Goal: Task Accomplishment & Management: Use online tool/utility

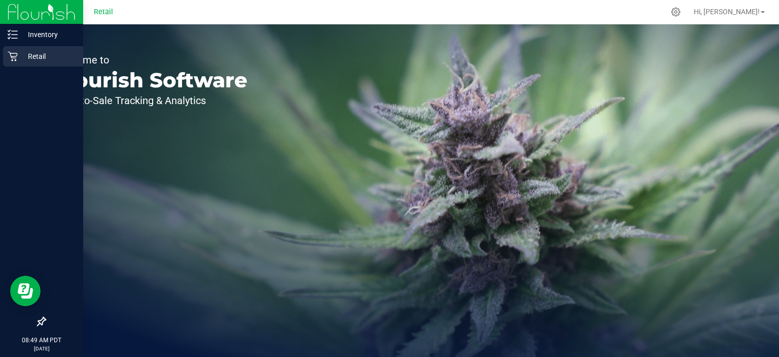
click at [30, 55] on p "Retail" at bounding box center [48, 56] width 61 height 12
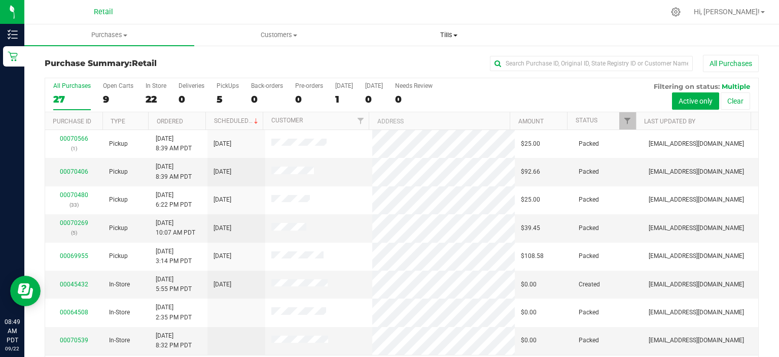
click at [462, 39] on span "Tills" at bounding box center [449, 34] width 169 height 9
click at [438, 59] on li "Manage tills" at bounding box center [449, 61] width 170 height 12
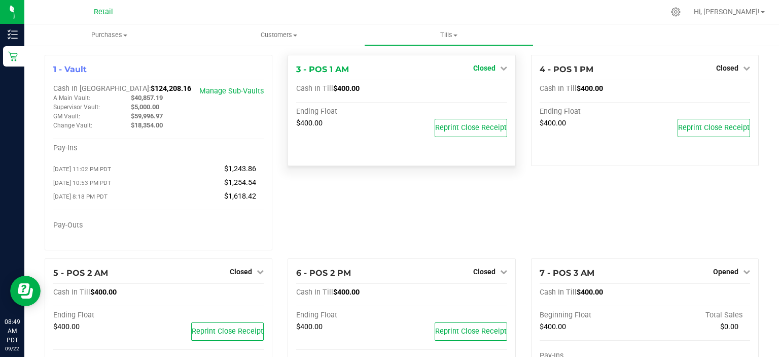
click at [493, 70] on link "Closed" at bounding box center [490, 68] width 34 height 8
click at [491, 85] on link "Open Till" at bounding box center [484, 89] width 27 height 8
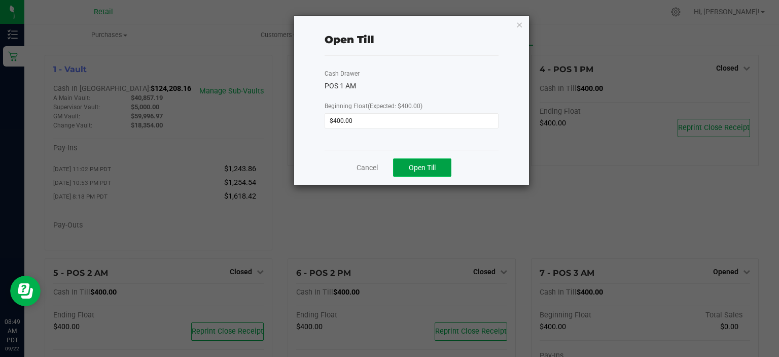
drag, startPoint x: 407, startPoint y: 170, endPoint x: 404, endPoint y: 175, distance: 5.9
click at [406, 168] on button "Open Till" at bounding box center [422, 167] width 58 height 18
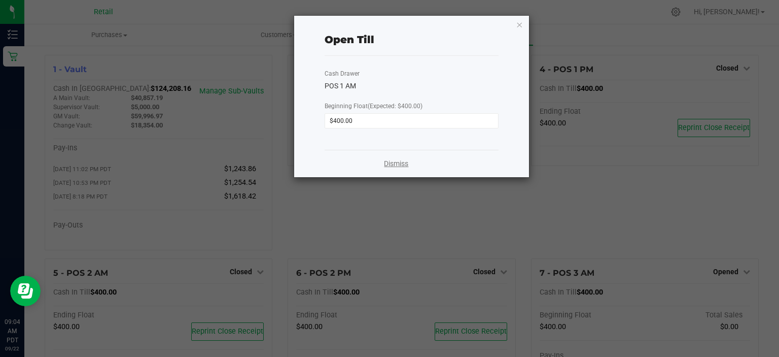
click at [398, 165] on link "Dismiss" at bounding box center [396, 163] width 24 height 11
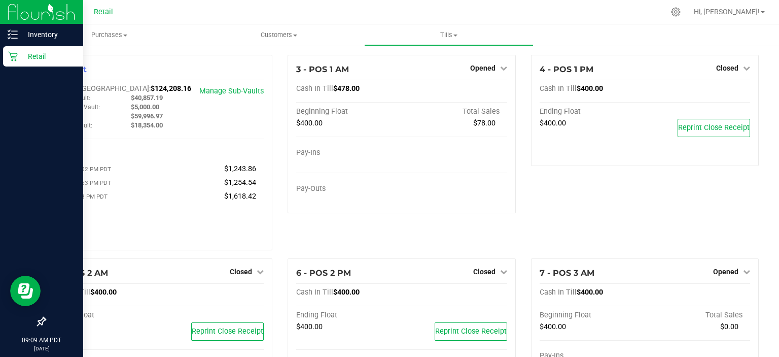
click at [23, 62] on div "Retail" at bounding box center [43, 56] width 80 height 20
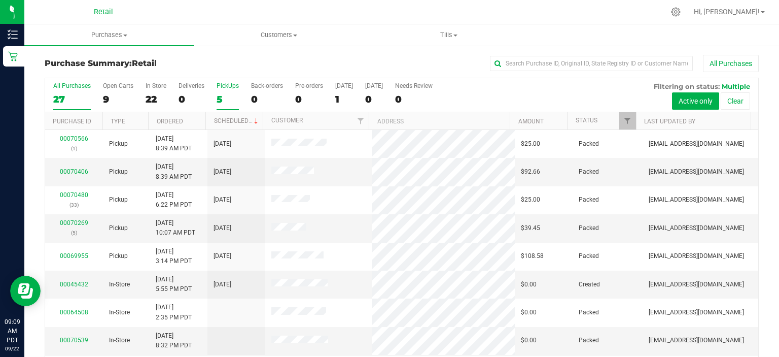
click at [218, 91] on label "PickUps 5" at bounding box center [228, 96] width 22 height 28
click at [0, 0] on input "PickUps 5" at bounding box center [0, 0] width 0 height 0
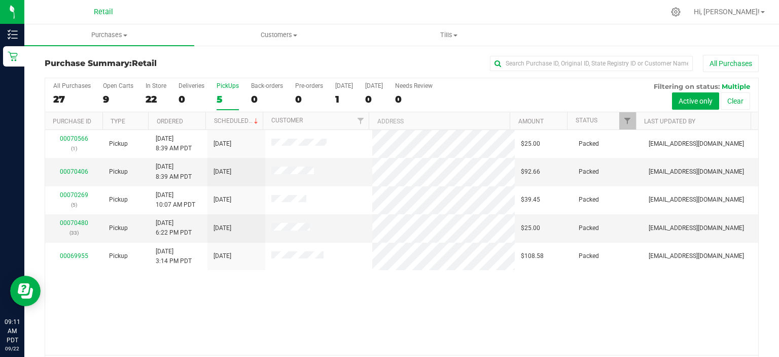
click at [220, 98] on div "5" at bounding box center [228, 99] width 22 height 12
click at [0, 0] on input "PickUps 5" at bounding box center [0, 0] width 0 height 0
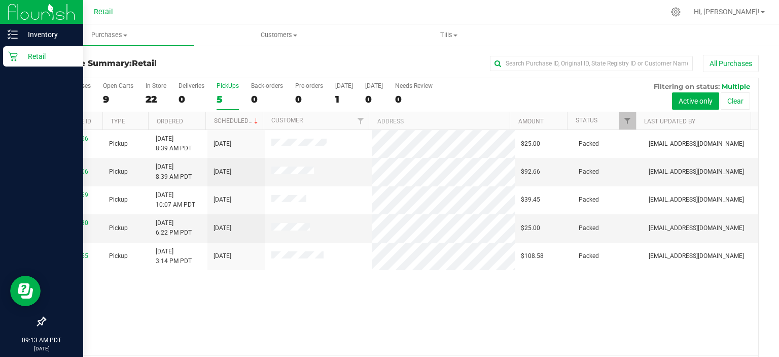
click at [14, 63] on div "Retail" at bounding box center [43, 56] width 80 height 20
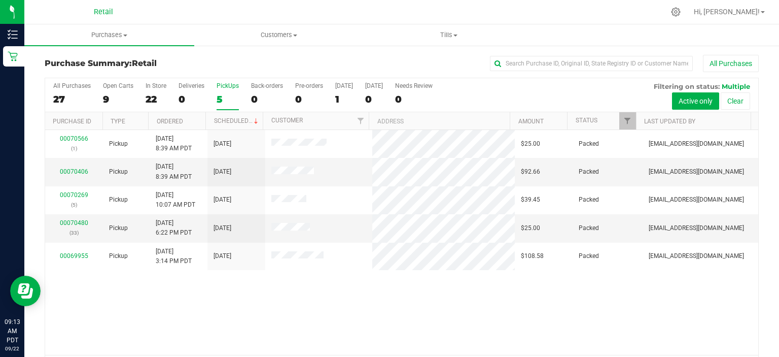
click at [219, 99] on div "5" at bounding box center [228, 99] width 22 height 12
click at [0, 0] on input "PickUps 5" at bounding box center [0, 0] width 0 height 0
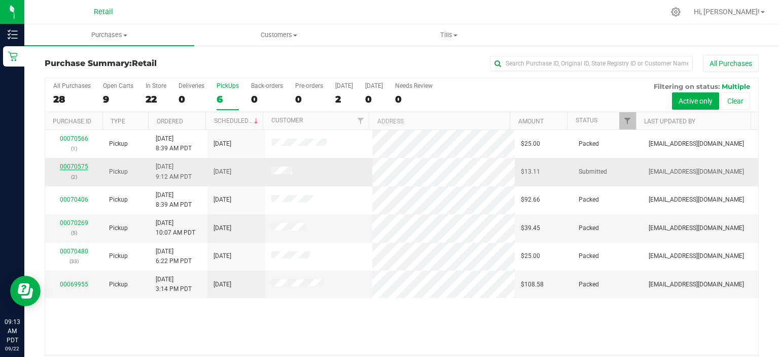
click at [75, 165] on link "00070575" at bounding box center [74, 166] width 28 height 7
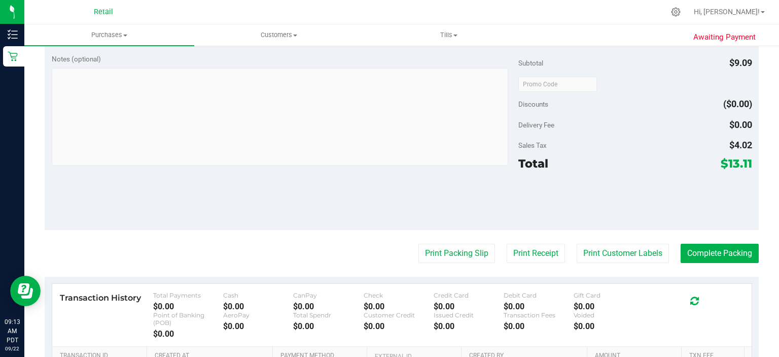
scroll to position [319, 0]
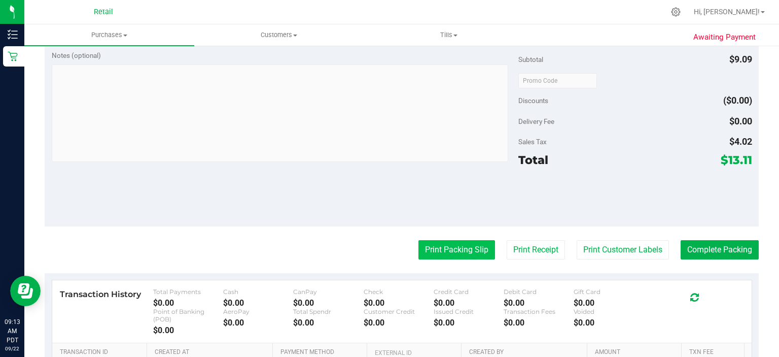
click at [444, 257] on button "Print Packing Slip" at bounding box center [457, 249] width 77 height 19
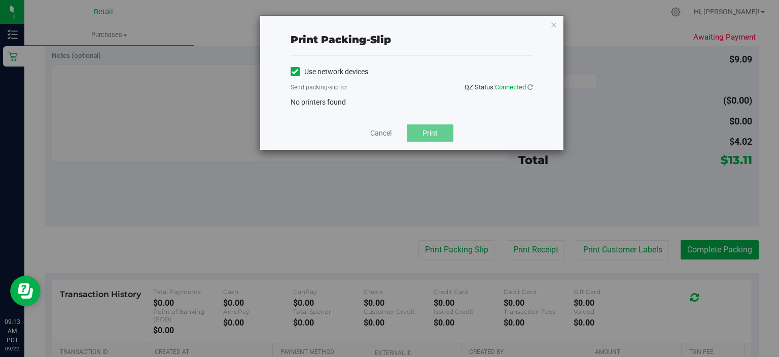
click at [296, 72] on icon at bounding box center [295, 72] width 7 height 0
click at [0, 0] on input "Use network devices" at bounding box center [0, 0] width 0 height 0
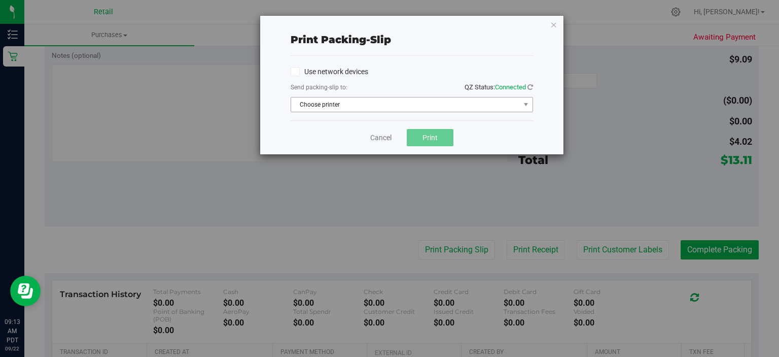
click at [307, 105] on span "Choose printer" at bounding box center [405, 104] width 229 height 14
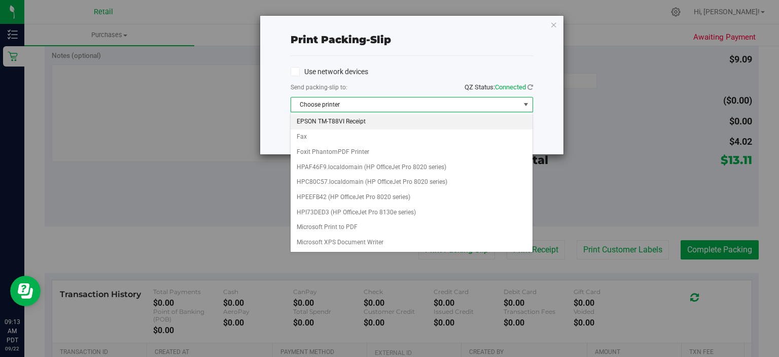
click at [336, 121] on li "EPSON TM-T88VI Receipt" at bounding box center [412, 121] width 242 height 15
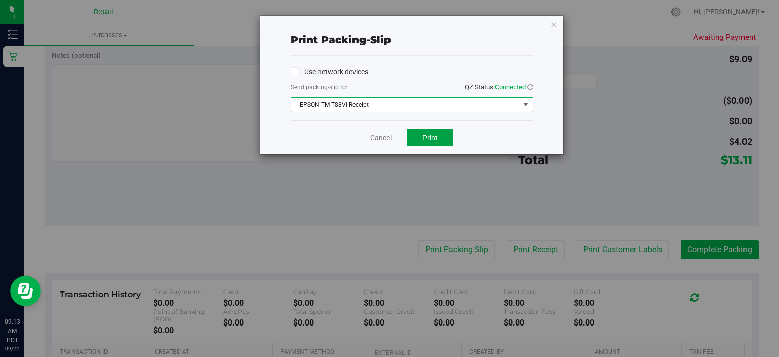
click at [433, 129] on button "Print" at bounding box center [430, 137] width 47 height 17
click at [383, 136] on link "Cancel" at bounding box center [380, 137] width 21 height 11
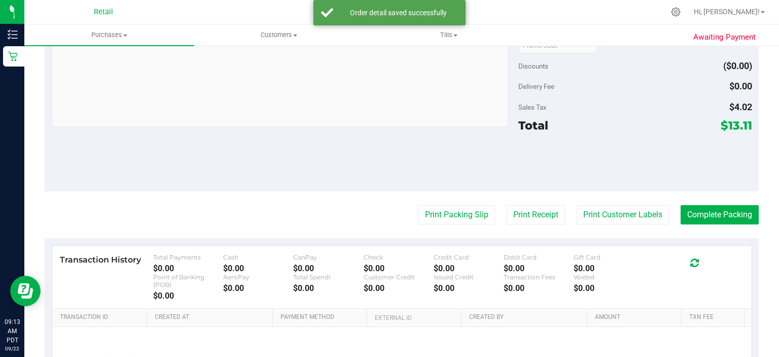
scroll to position [379, 0]
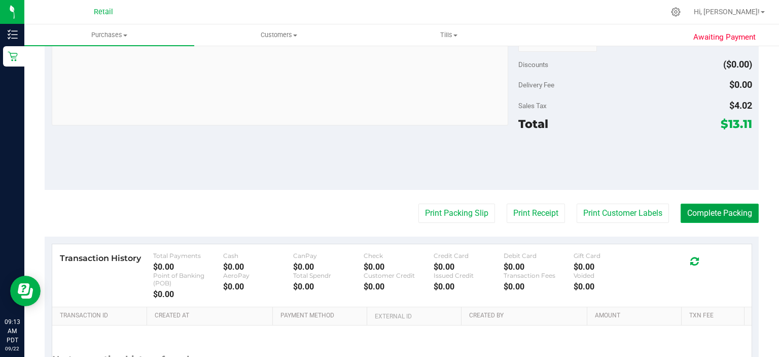
click at [700, 212] on button "Complete Packing" at bounding box center [720, 212] width 78 height 19
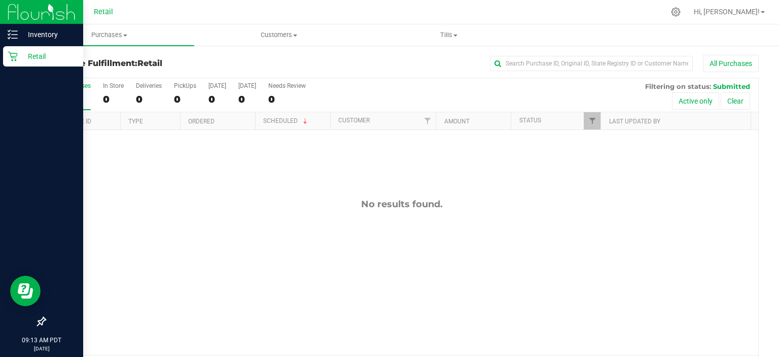
click at [18, 62] on p "Retail" at bounding box center [48, 56] width 61 height 12
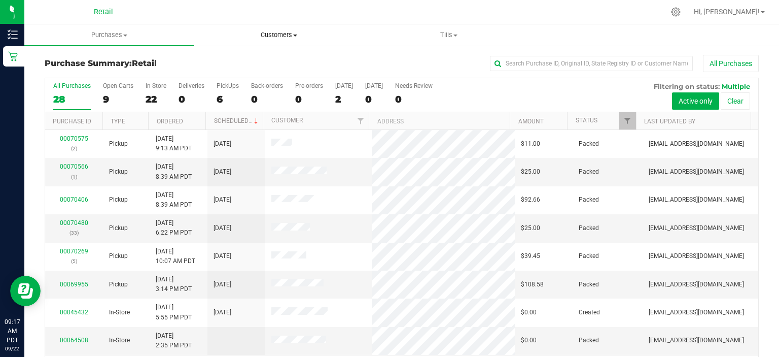
click at [278, 29] on uib-tab-heading "Customers All customers Add a new customer" at bounding box center [279, 35] width 169 height 20
click at [275, 65] on li "All customers" at bounding box center [279, 61] width 170 height 12
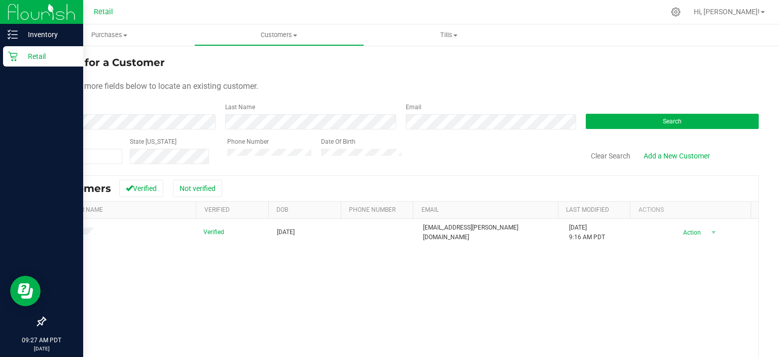
click at [14, 65] on div "Retail" at bounding box center [43, 56] width 80 height 20
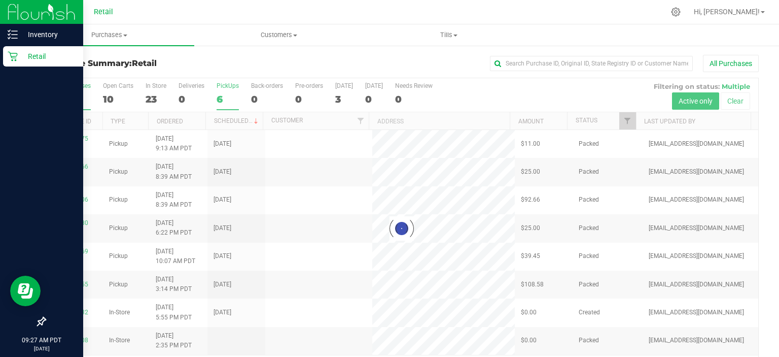
click at [226, 92] on label "PickUps 6" at bounding box center [228, 96] width 22 height 28
click at [0, 0] on input "PickUps 6" at bounding box center [0, 0] width 0 height 0
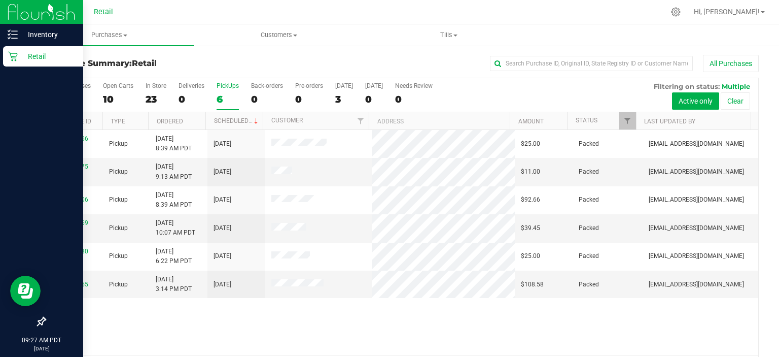
scroll to position [31, 0]
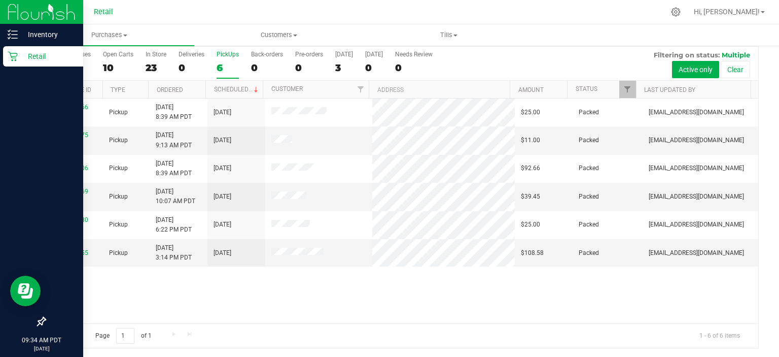
click at [226, 63] on div "6" at bounding box center [228, 68] width 22 height 12
click at [0, 0] on input "PickUps 6" at bounding box center [0, 0] width 0 height 0
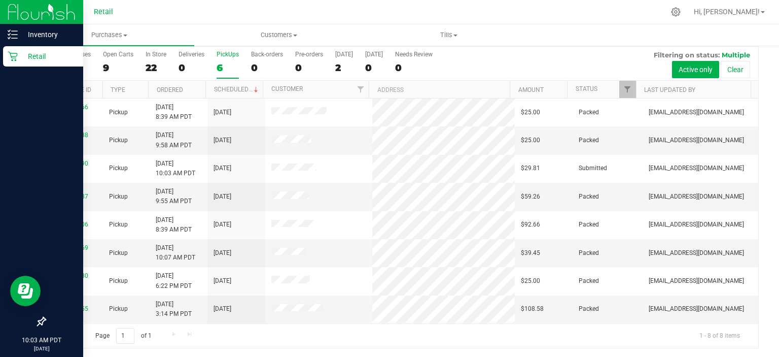
click at [224, 63] on div "6" at bounding box center [228, 68] width 22 height 12
click at [0, 0] on input "PickUps 6" at bounding box center [0, 0] width 0 height 0
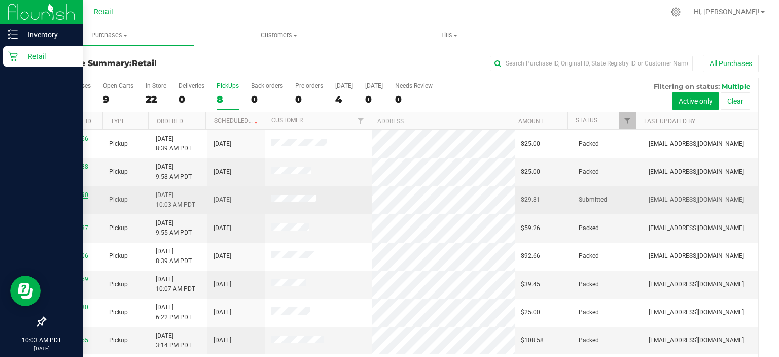
click at [67, 195] on link "00070590" at bounding box center [74, 194] width 28 height 7
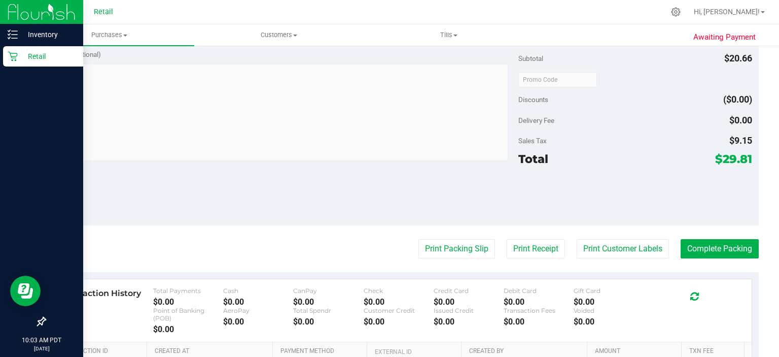
scroll to position [321, 0]
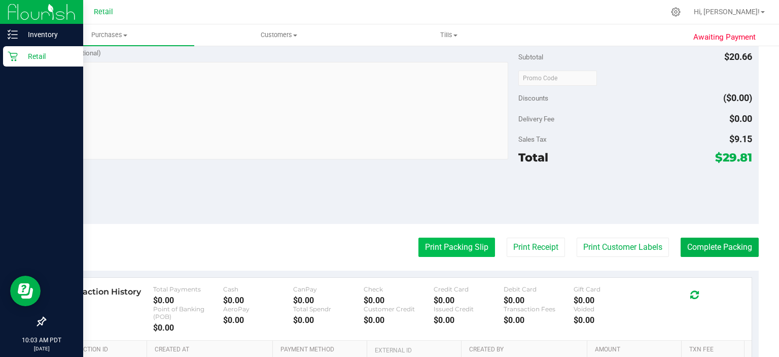
click at [428, 242] on button "Print Packing Slip" at bounding box center [457, 246] width 77 height 19
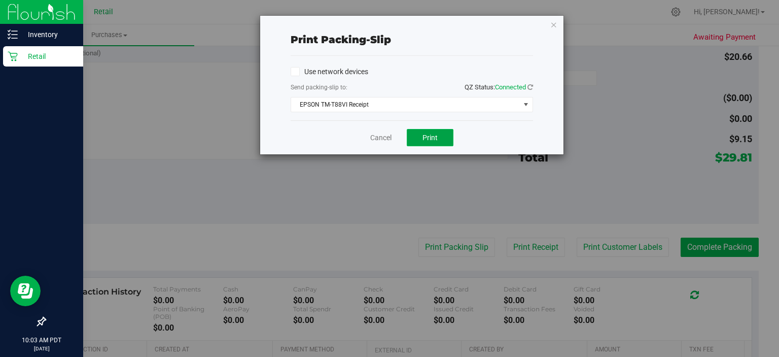
click at [442, 142] on button "Print" at bounding box center [430, 137] width 47 height 17
click at [378, 138] on link "Cancel" at bounding box center [380, 137] width 21 height 11
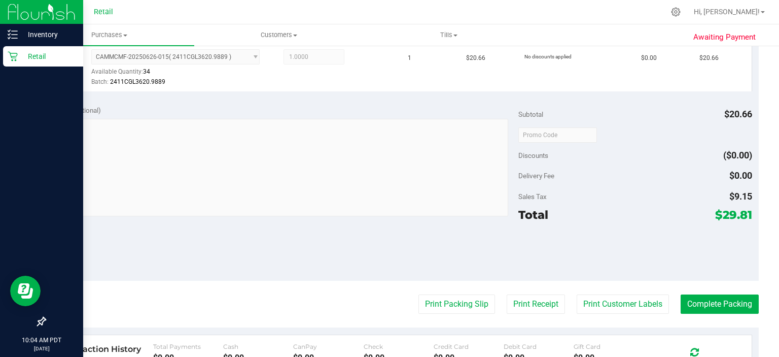
scroll to position [290, 0]
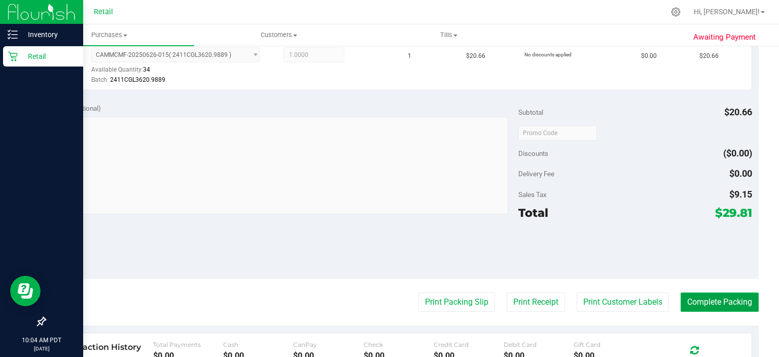
click at [724, 303] on button "Complete Packing" at bounding box center [720, 301] width 78 height 19
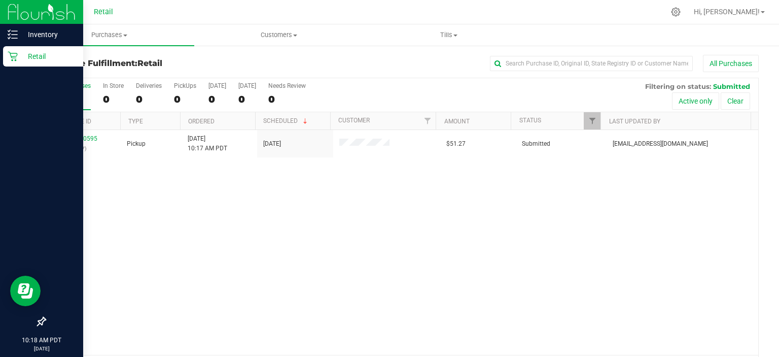
click at [22, 64] on div "Retail" at bounding box center [43, 56] width 80 height 20
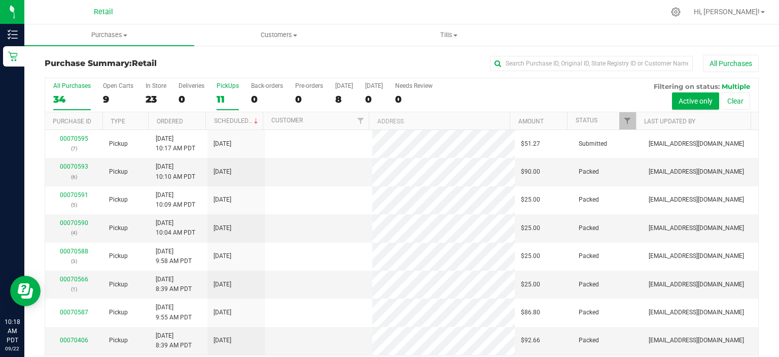
click at [219, 99] on div "11" at bounding box center [228, 99] width 22 height 12
click at [0, 0] on input "PickUps 11" at bounding box center [0, 0] width 0 height 0
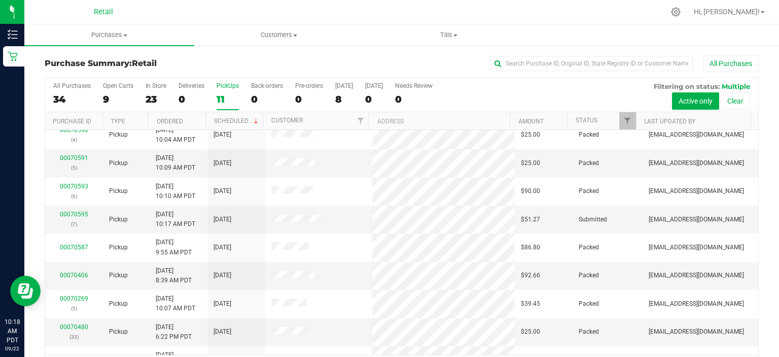
scroll to position [65, 0]
click at [79, 213] on link "00070595" at bounding box center [74, 214] width 28 height 7
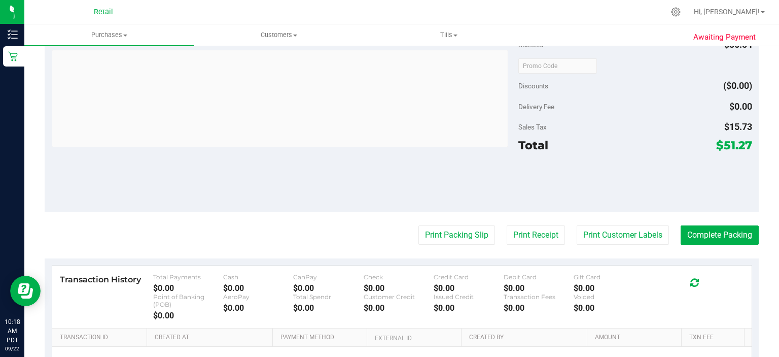
scroll to position [340, 0]
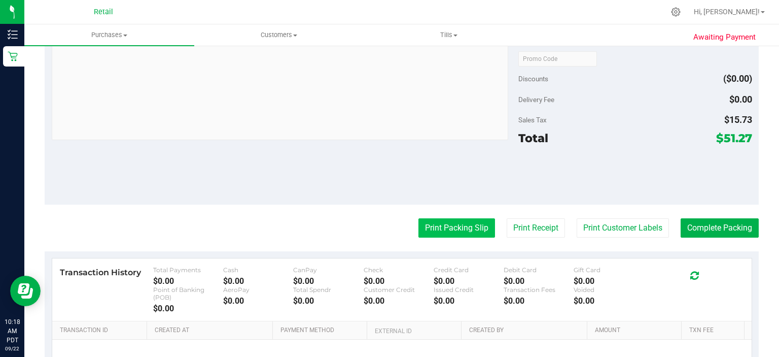
click at [452, 225] on button "Print Packing Slip" at bounding box center [457, 227] width 77 height 19
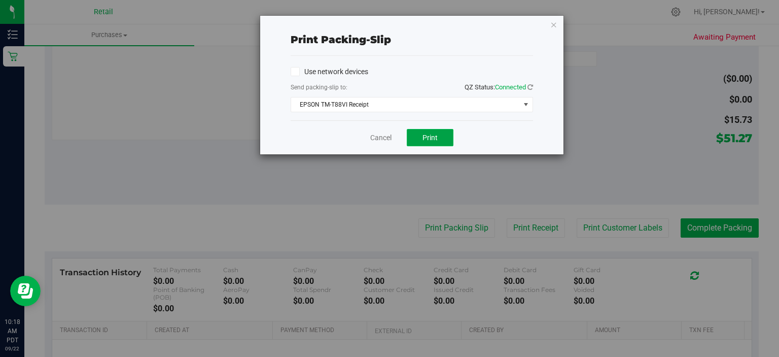
click at [426, 129] on button "Print" at bounding box center [430, 137] width 47 height 17
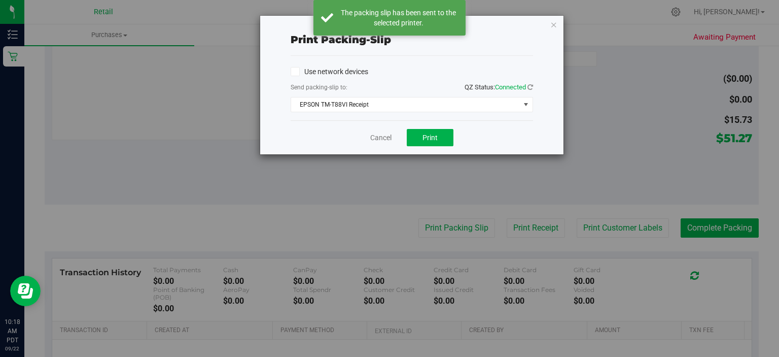
click at [361, 124] on div "Cancel Print" at bounding box center [412, 137] width 243 height 34
click at [382, 132] on link "Cancel" at bounding box center [380, 137] width 21 height 11
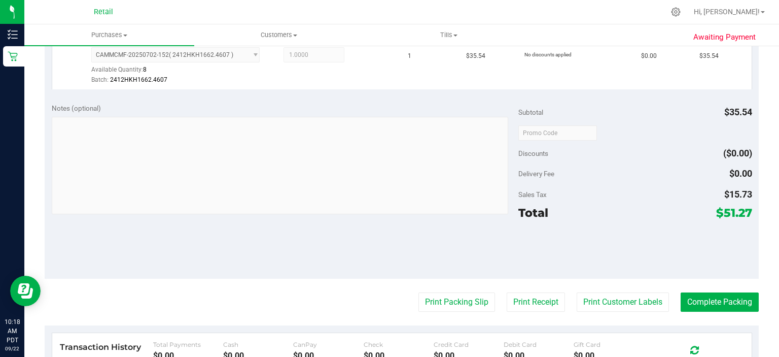
scroll to position [288, 0]
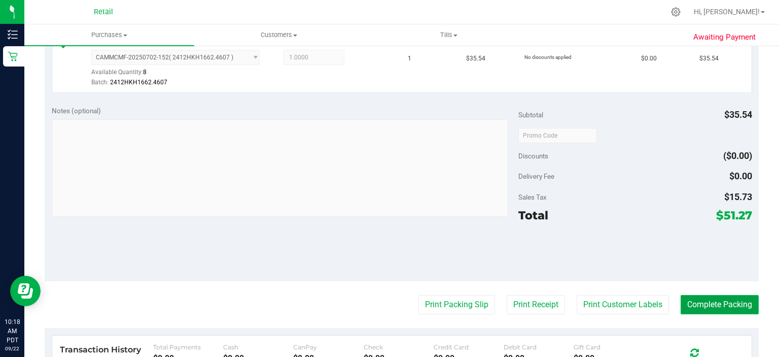
click at [726, 300] on button "Complete Packing" at bounding box center [720, 304] width 78 height 19
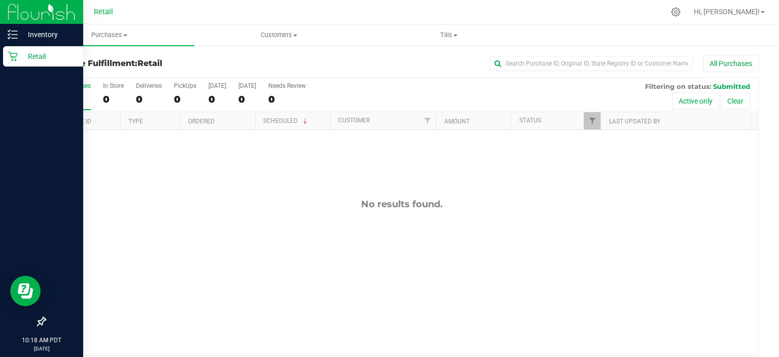
click at [21, 63] on div "Retail" at bounding box center [43, 56] width 80 height 20
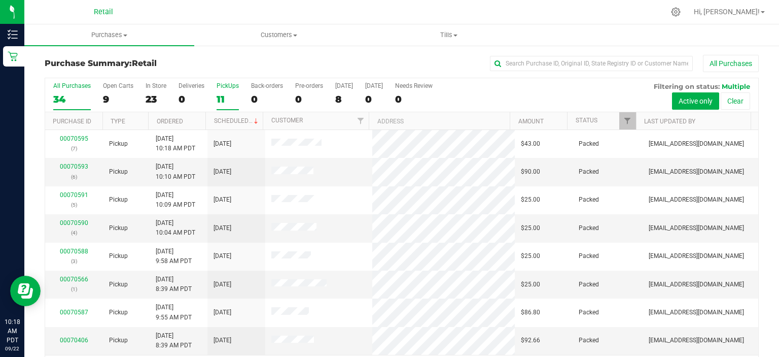
click at [231, 94] on div "11" at bounding box center [228, 99] width 22 height 12
click at [0, 0] on input "PickUps 11" at bounding box center [0, 0] width 0 height 0
click at [220, 104] on div "11" at bounding box center [228, 99] width 22 height 12
click at [0, 0] on input "PickUps 11" at bounding box center [0, 0] width 0 height 0
click at [217, 97] on div "14" at bounding box center [228, 99] width 22 height 12
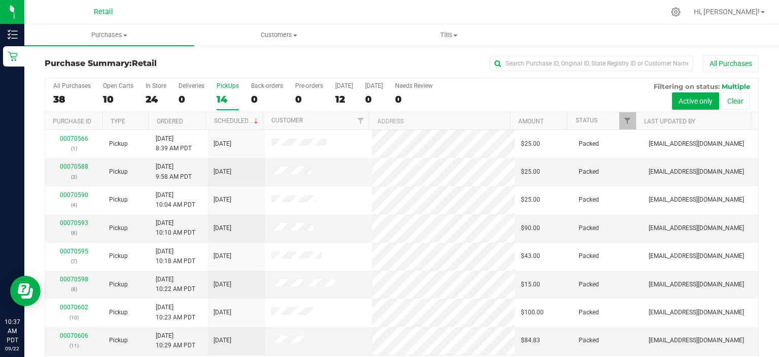
click at [0, 0] on input "PickUps 14" at bounding box center [0, 0] width 0 height 0
click at [223, 96] on div "14" at bounding box center [228, 99] width 22 height 12
click at [0, 0] on input "PickUps 14" at bounding box center [0, 0] width 0 height 0
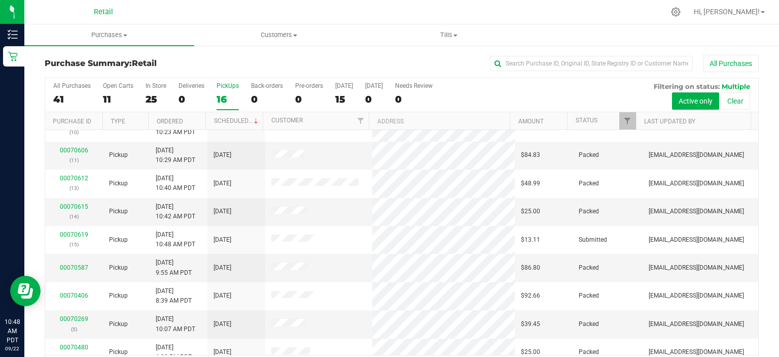
scroll to position [223, 0]
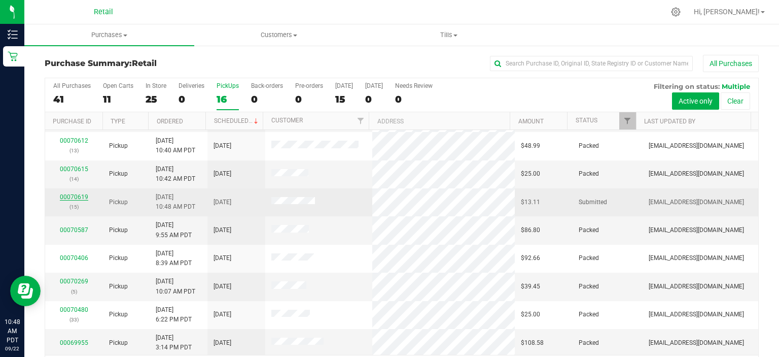
click at [77, 196] on link "00070619" at bounding box center [74, 196] width 28 height 7
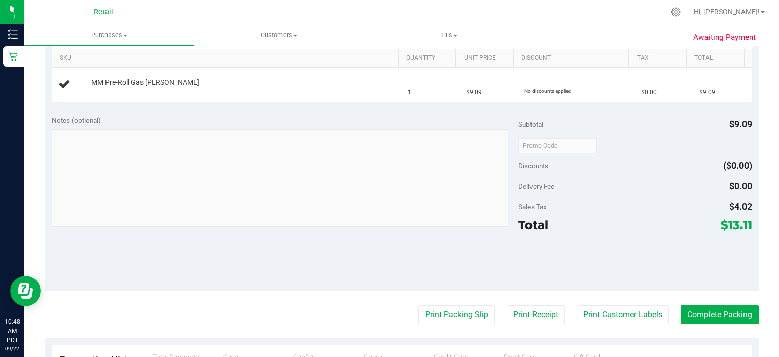
scroll to position [291, 0]
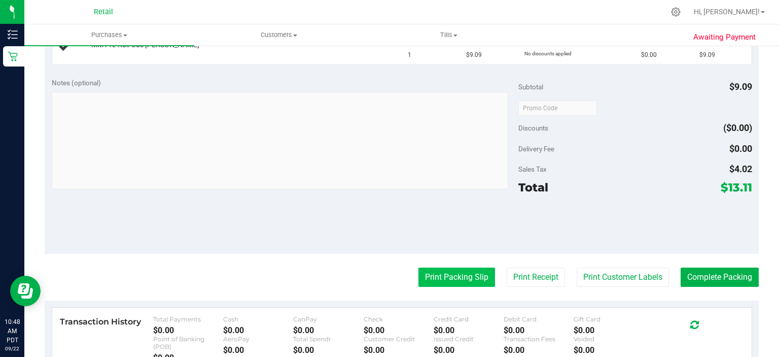
click at [448, 278] on button "Print Packing Slip" at bounding box center [457, 276] width 77 height 19
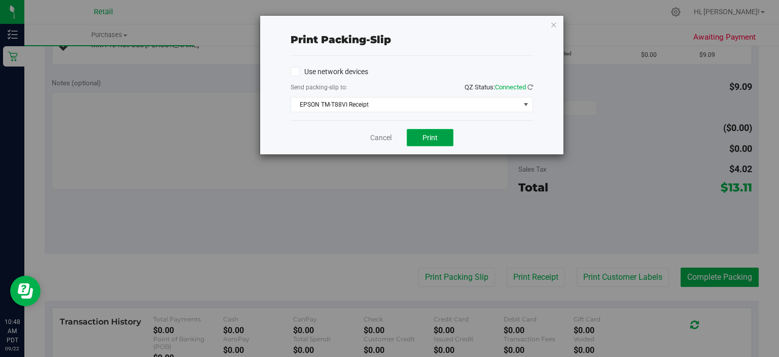
click at [428, 136] on span "Print" at bounding box center [430, 137] width 15 height 8
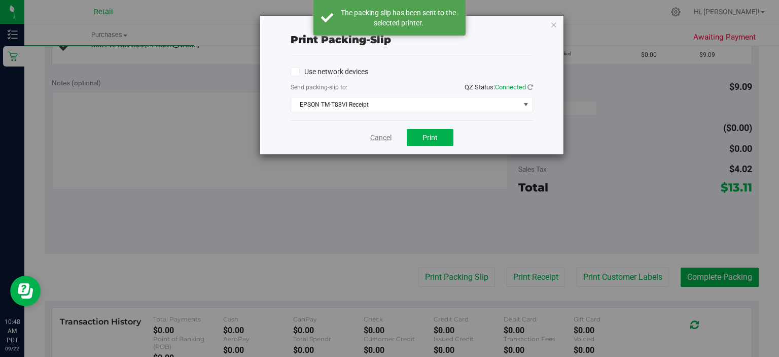
click at [382, 134] on link "Cancel" at bounding box center [380, 137] width 21 height 11
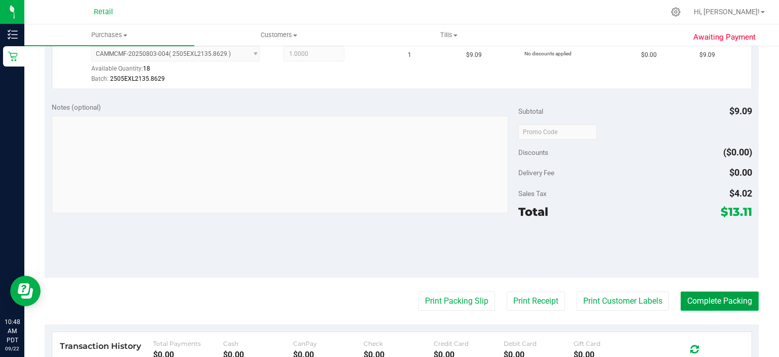
click at [731, 293] on button "Complete Packing" at bounding box center [720, 300] width 78 height 19
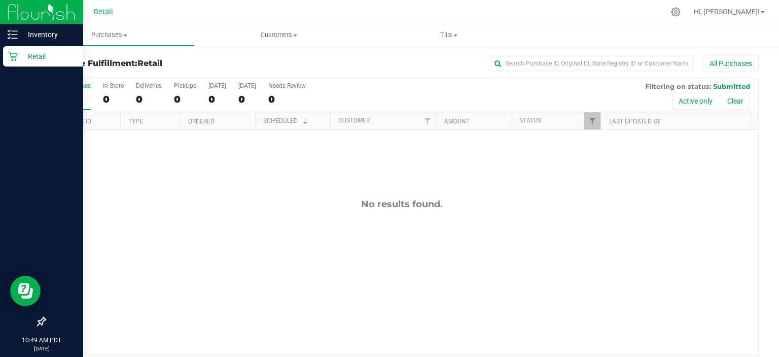
click at [18, 65] on div "Retail" at bounding box center [43, 56] width 80 height 20
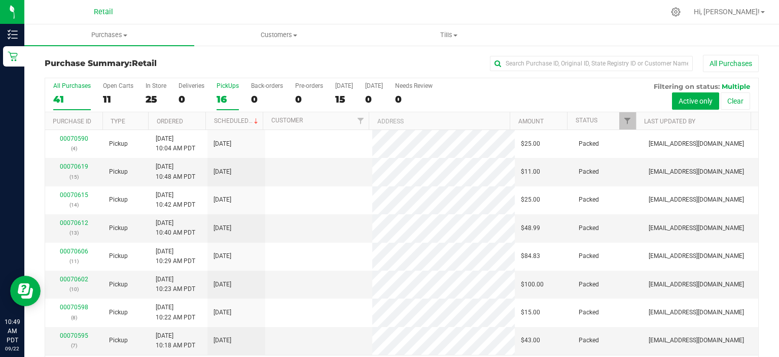
click at [228, 90] on label "PickUps 16" at bounding box center [228, 96] width 22 height 28
click at [0, 0] on input "PickUps 16" at bounding box center [0, 0] width 0 height 0
click at [235, 86] on div "PickUps" at bounding box center [228, 85] width 22 height 7
click at [0, 0] on input "PickUps 16" at bounding box center [0, 0] width 0 height 0
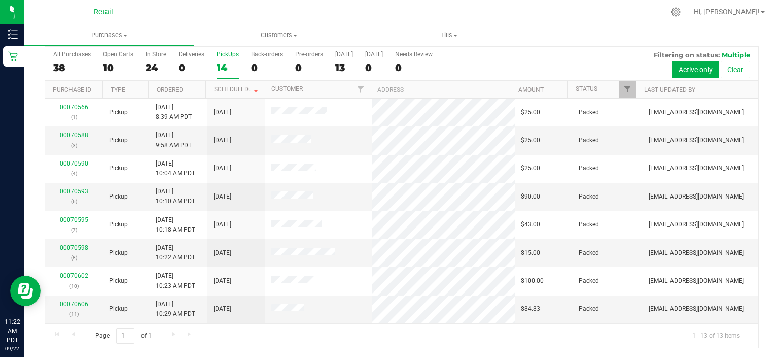
click at [222, 60] on label "PickUps 14" at bounding box center [228, 65] width 22 height 28
click at [0, 0] on input "PickUps 14" at bounding box center [0, 0] width 0 height 0
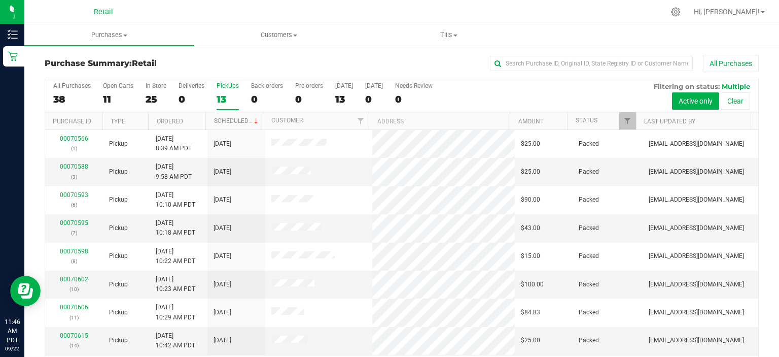
click at [219, 99] on div "13" at bounding box center [228, 99] width 22 height 12
click at [0, 0] on input "PickUps 13" at bounding box center [0, 0] width 0 height 0
click at [220, 99] on div "13" at bounding box center [228, 99] width 22 height 12
click at [0, 0] on input "PickUps 13" at bounding box center [0, 0] width 0 height 0
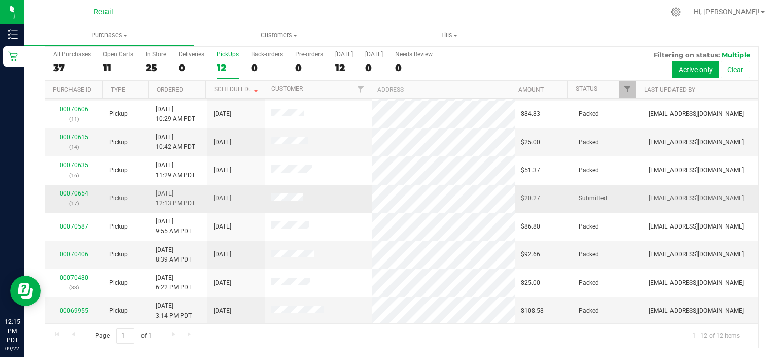
click at [80, 190] on link "00070654" at bounding box center [74, 193] width 28 height 7
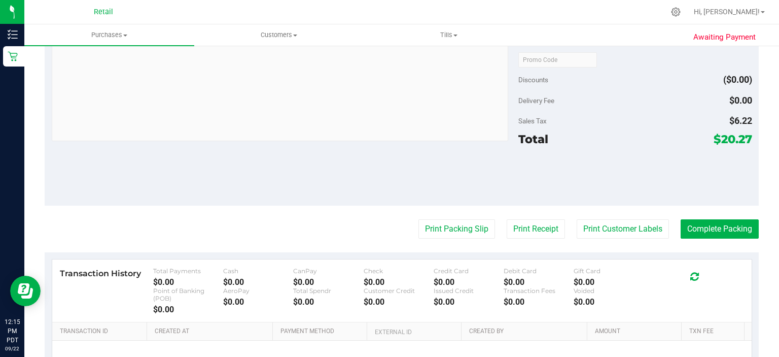
scroll to position [360, 0]
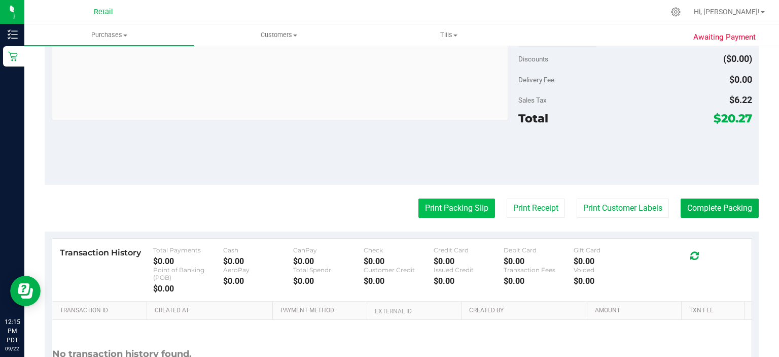
click at [460, 205] on button "Print Packing Slip" at bounding box center [457, 207] width 77 height 19
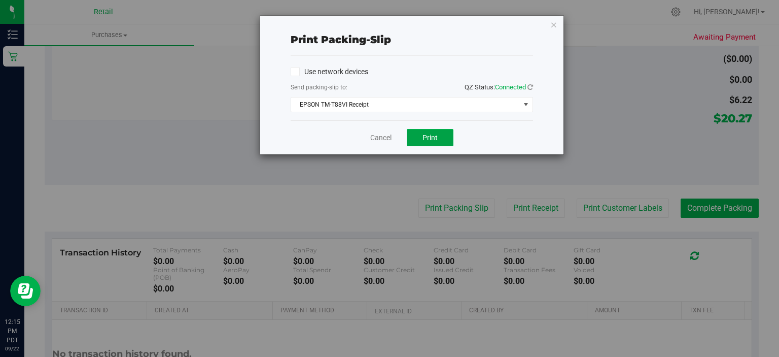
click at [436, 143] on button "Print" at bounding box center [430, 137] width 47 height 17
click at [380, 138] on link "Cancel" at bounding box center [380, 137] width 21 height 11
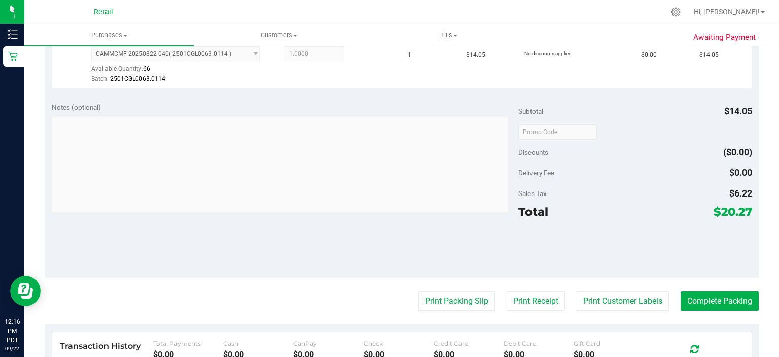
scroll to position [320, 0]
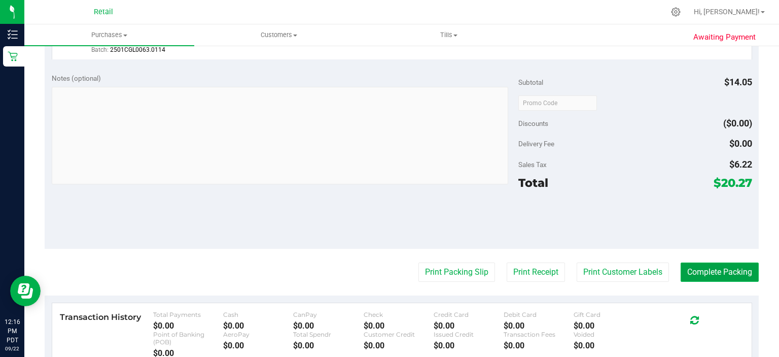
click at [737, 275] on button "Complete Packing" at bounding box center [720, 271] width 78 height 19
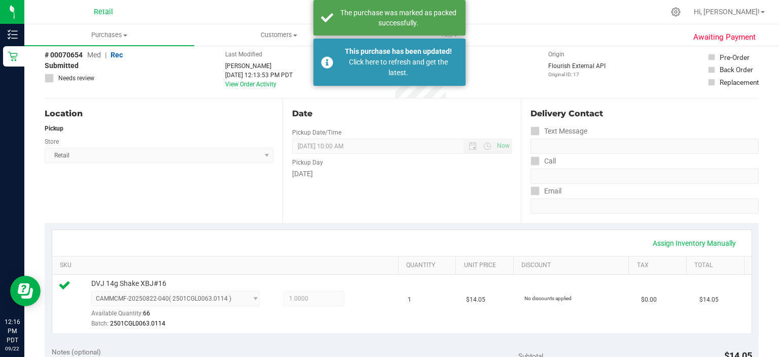
scroll to position [46, 0]
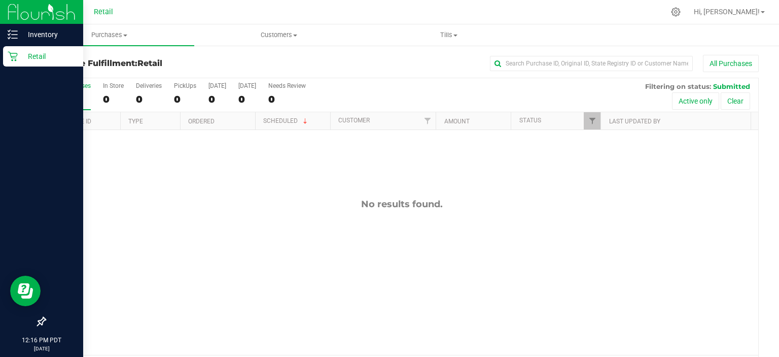
click at [18, 65] on div "Retail" at bounding box center [43, 56] width 80 height 20
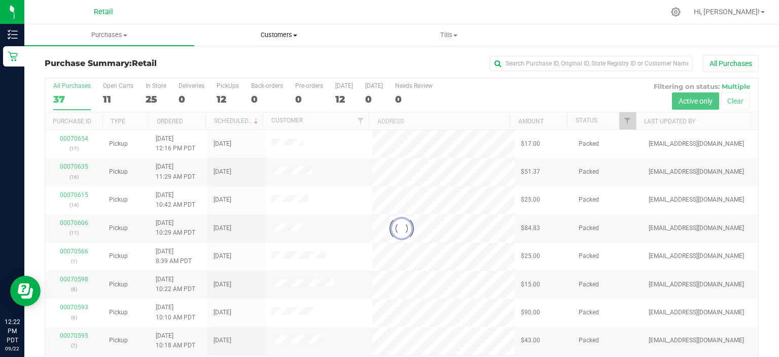
click at [271, 34] on span "Customers" at bounding box center [279, 34] width 169 height 9
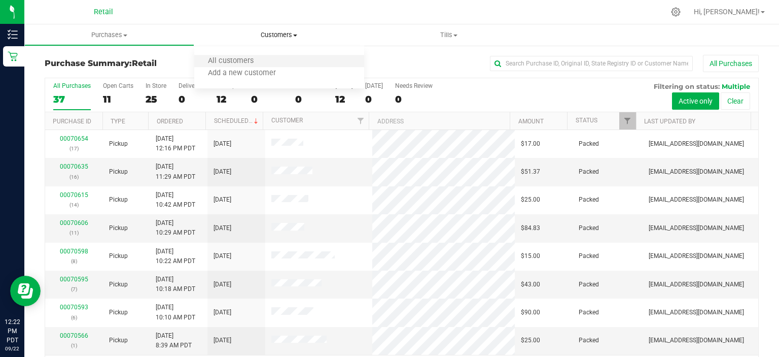
click at [267, 62] on li "All customers" at bounding box center [279, 61] width 170 height 12
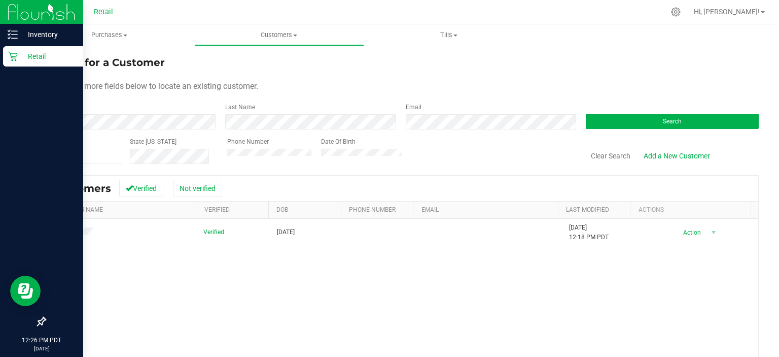
click at [6, 61] on div "Retail" at bounding box center [43, 56] width 80 height 20
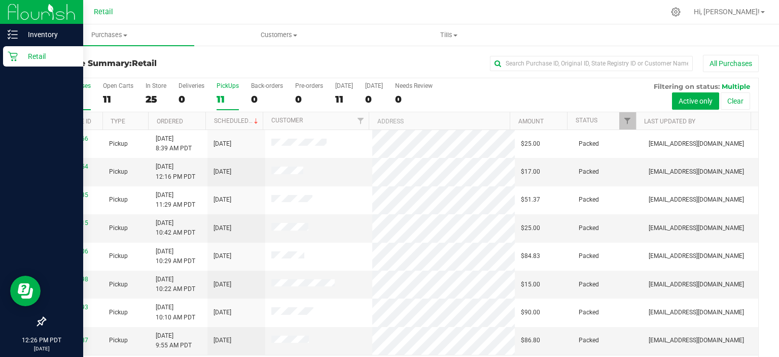
click at [228, 93] on div "11" at bounding box center [228, 99] width 22 height 12
click at [0, 0] on input "PickUps 11" at bounding box center [0, 0] width 0 height 0
